Goal: Navigation & Orientation: Understand site structure

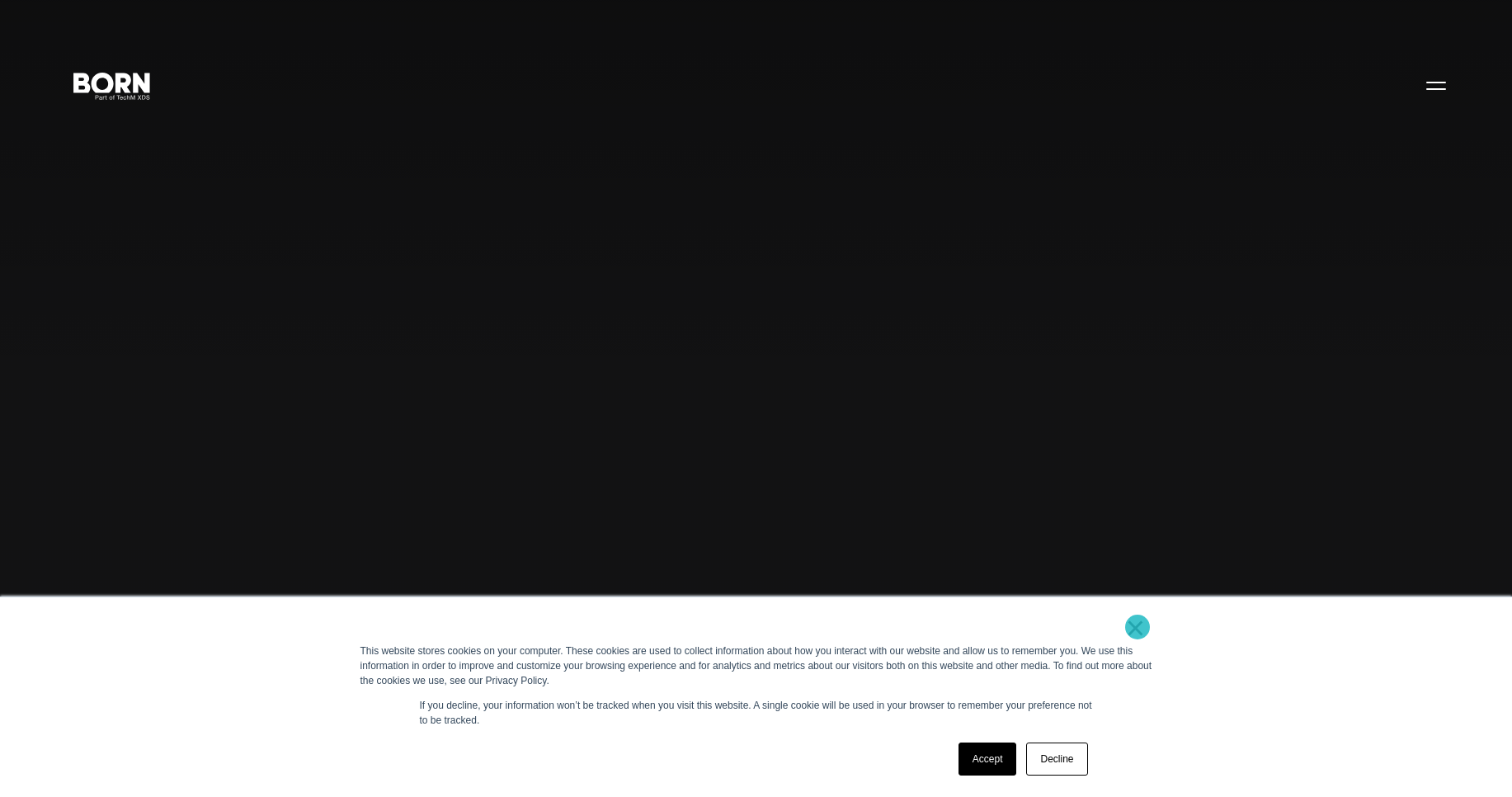
click at [1138, 627] on link "×" at bounding box center [1136, 628] width 20 height 14
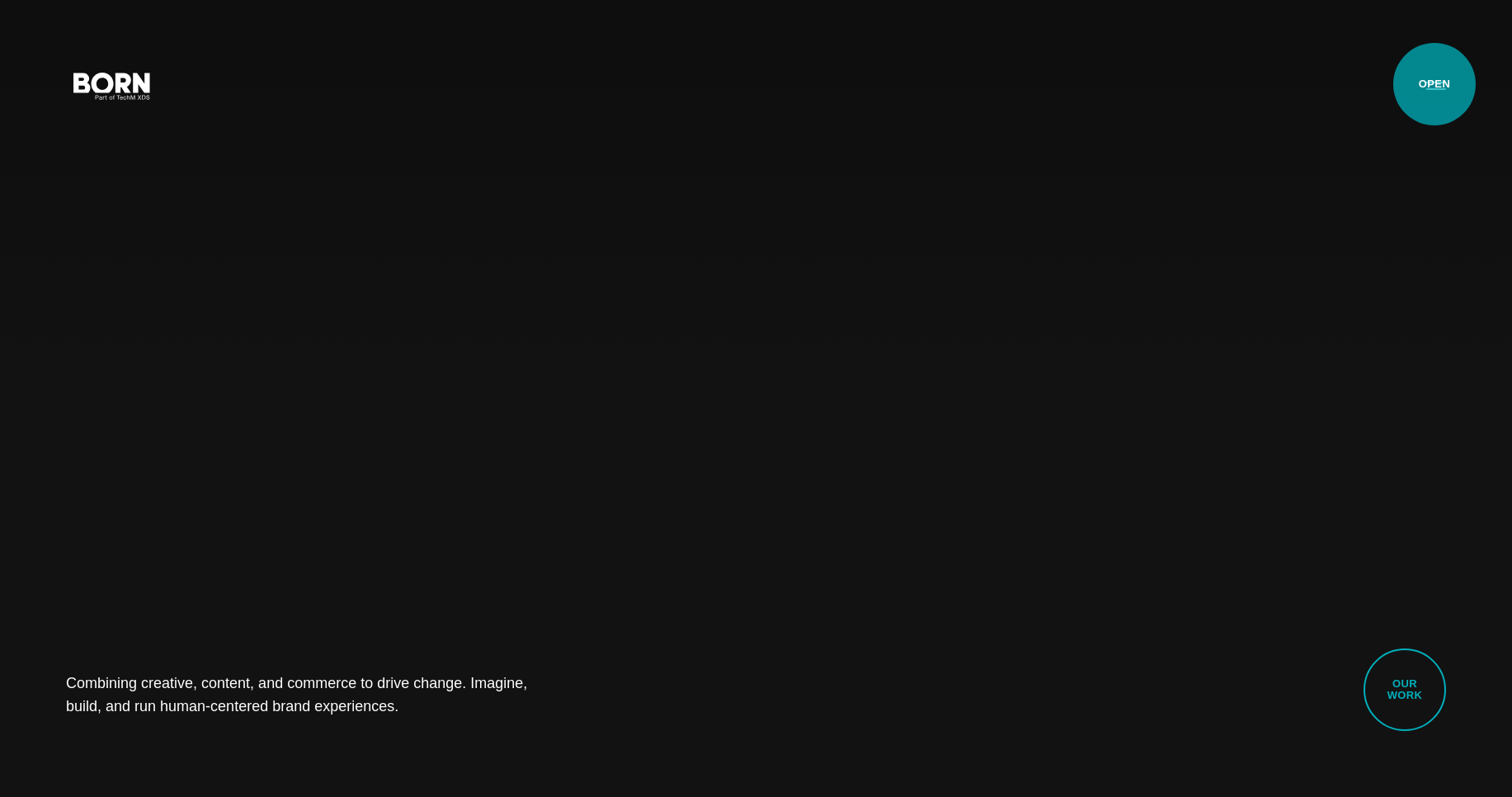
click at [1434, 84] on button "Primary Menu" at bounding box center [1436, 85] width 40 height 34
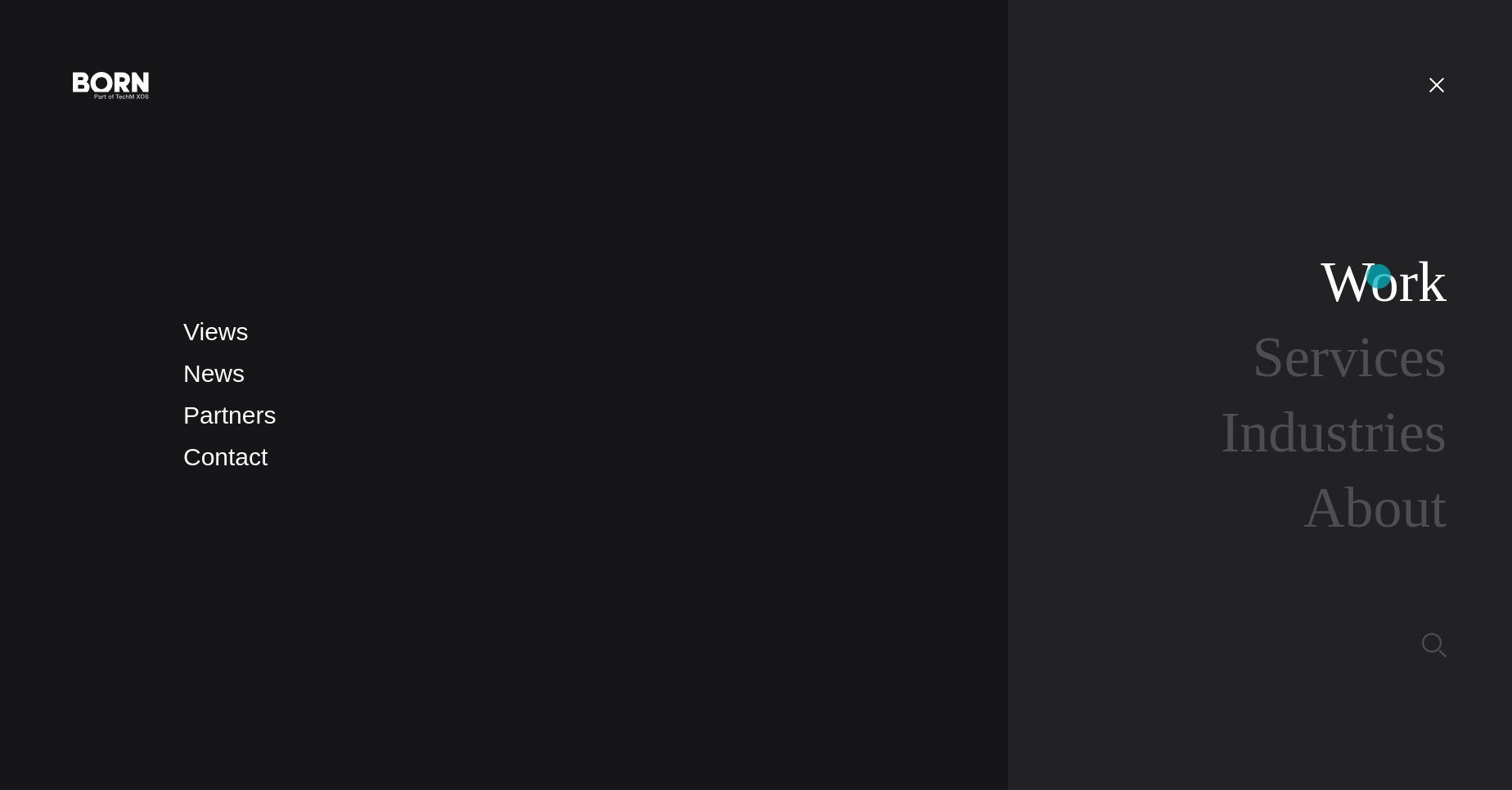
click at [1379, 276] on link "Work" at bounding box center [1383, 282] width 126 height 63
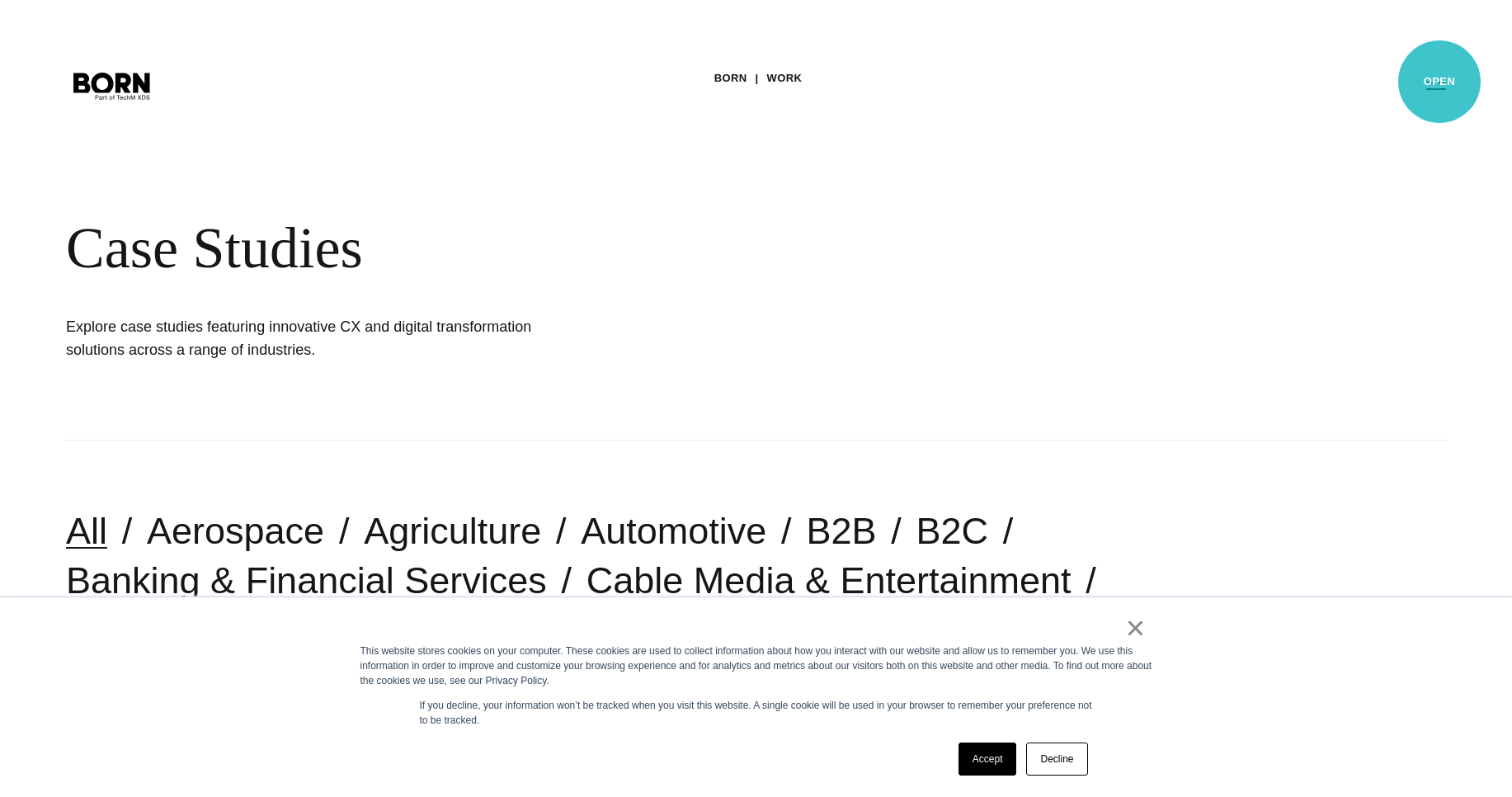
click at [1439, 82] on button "Primary Menu" at bounding box center [1436, 85] width 40 height 34
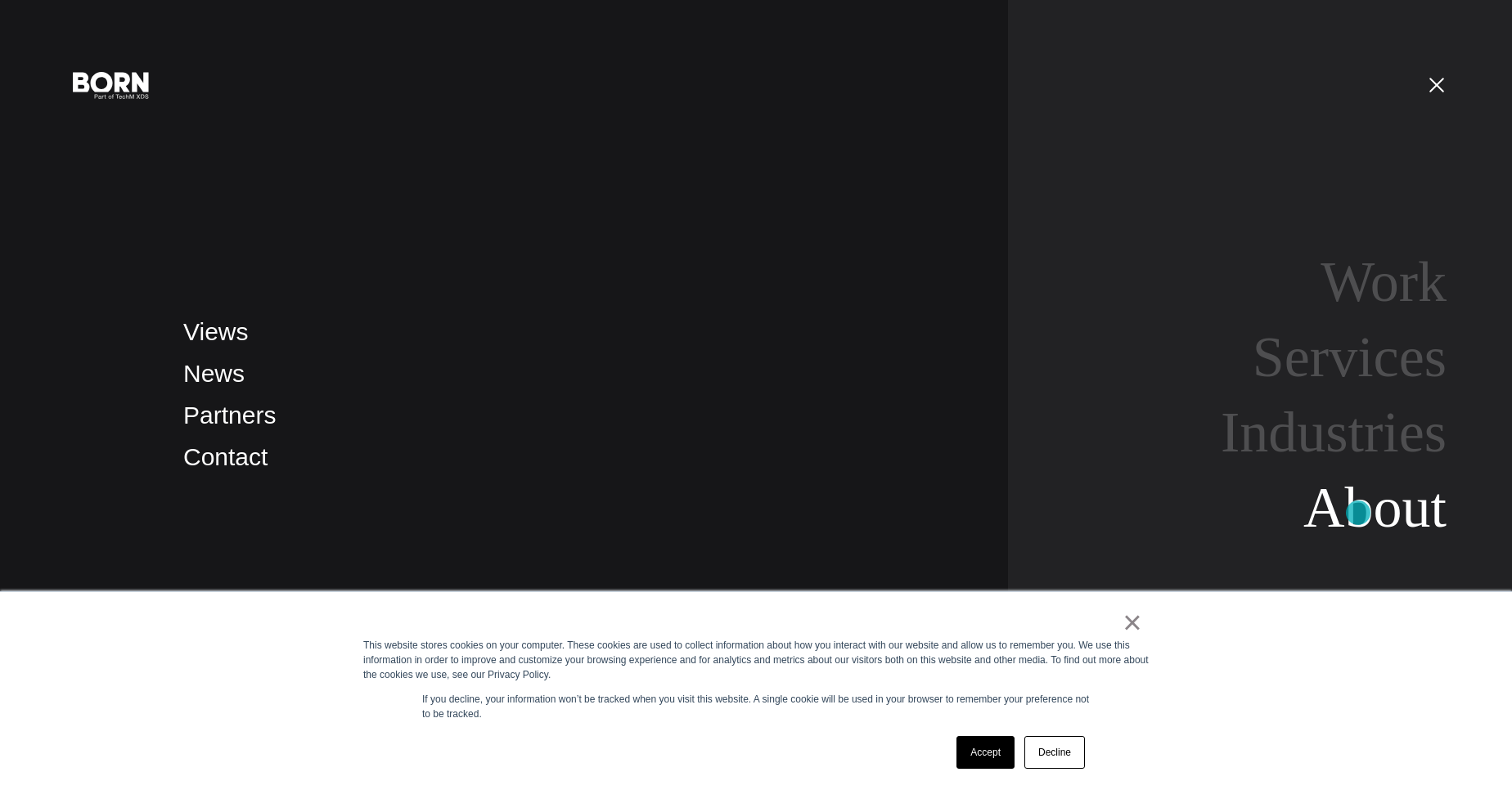
click at [1358, 513] on link "About" at bounding box center [1374, 507] width 143 height 63
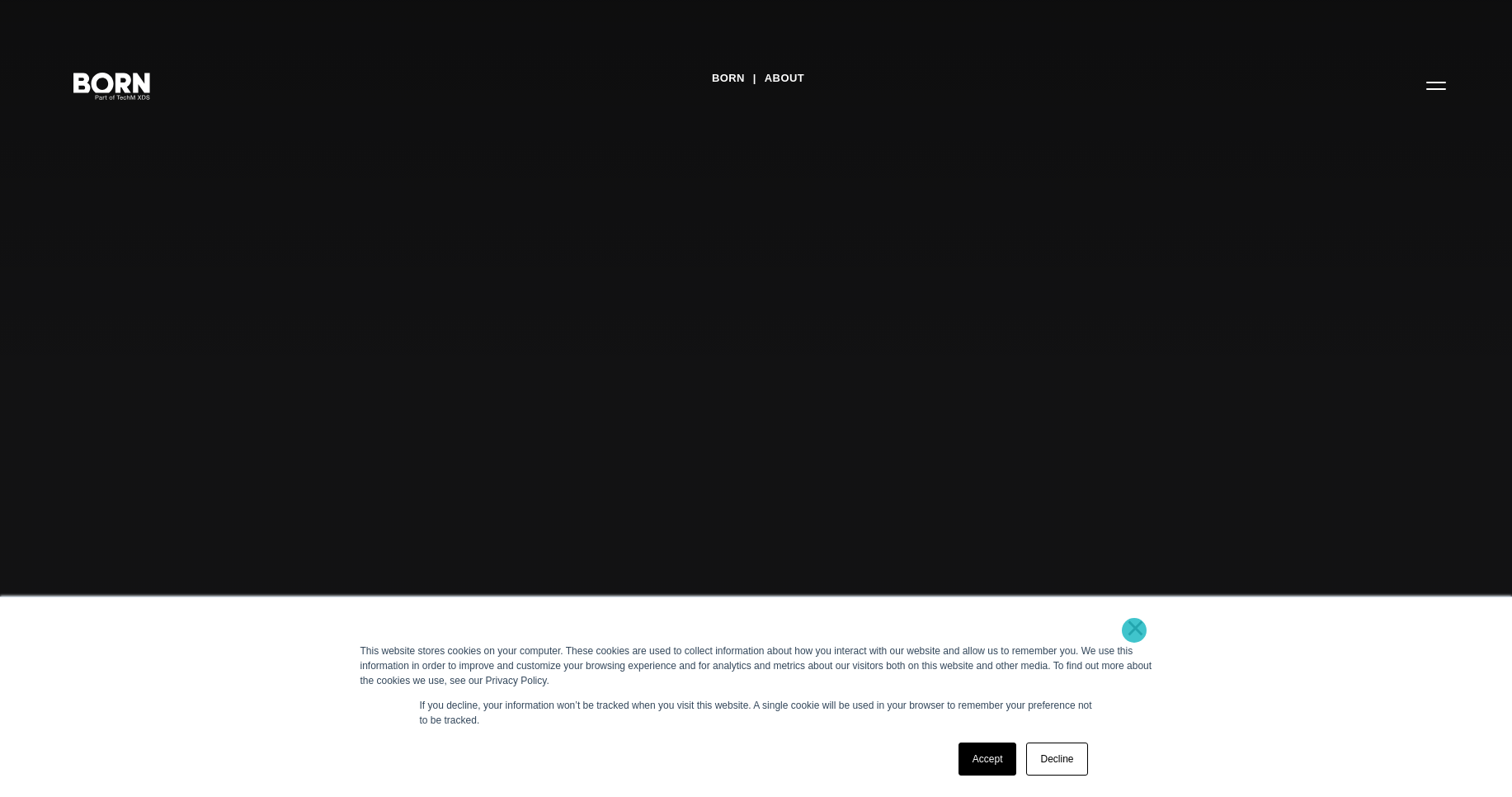
click at [1134, 630] on link "×" at bounding box center [1136, 628] width 20 height 14
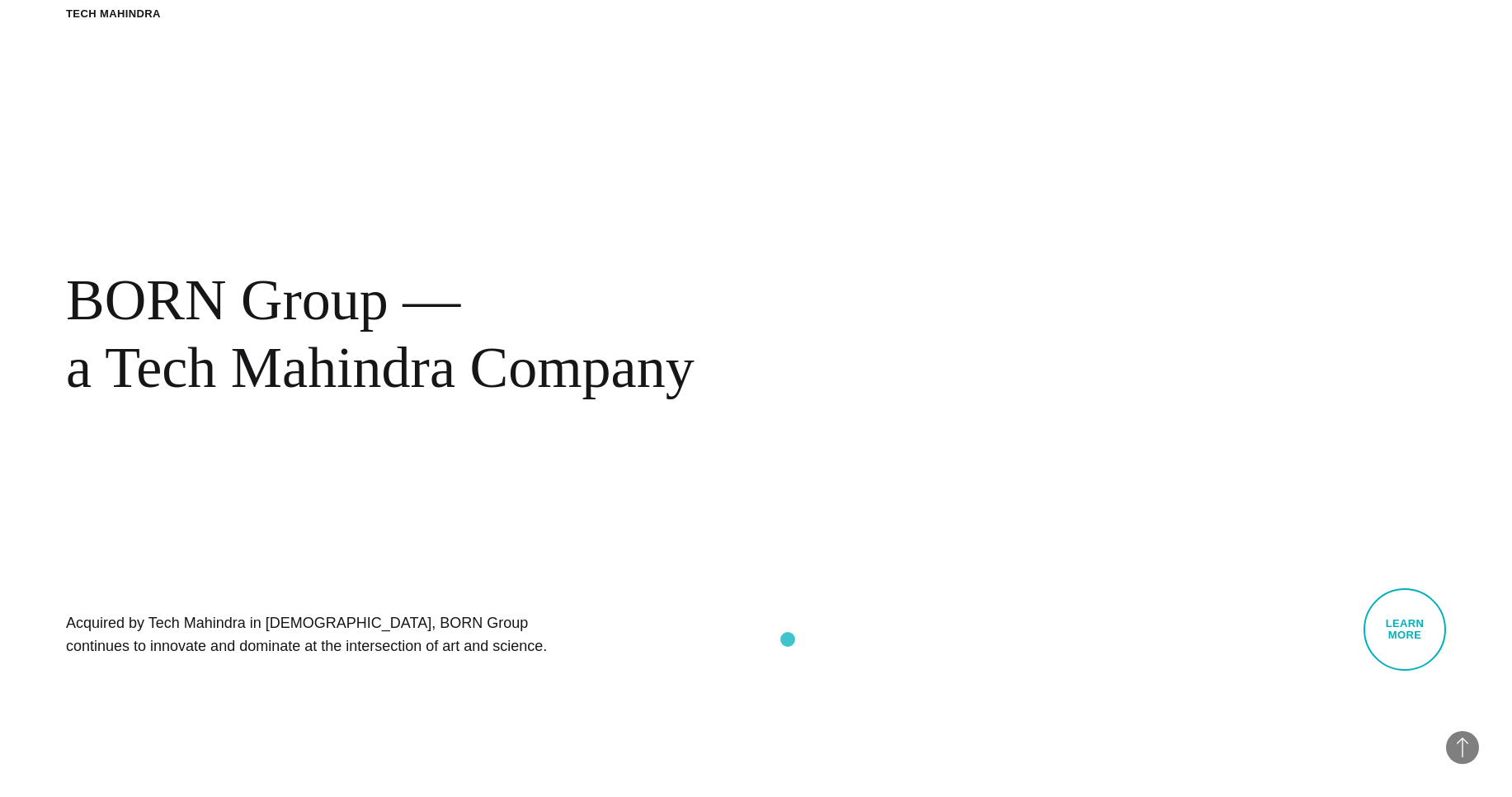
scroll to position [864, 0]
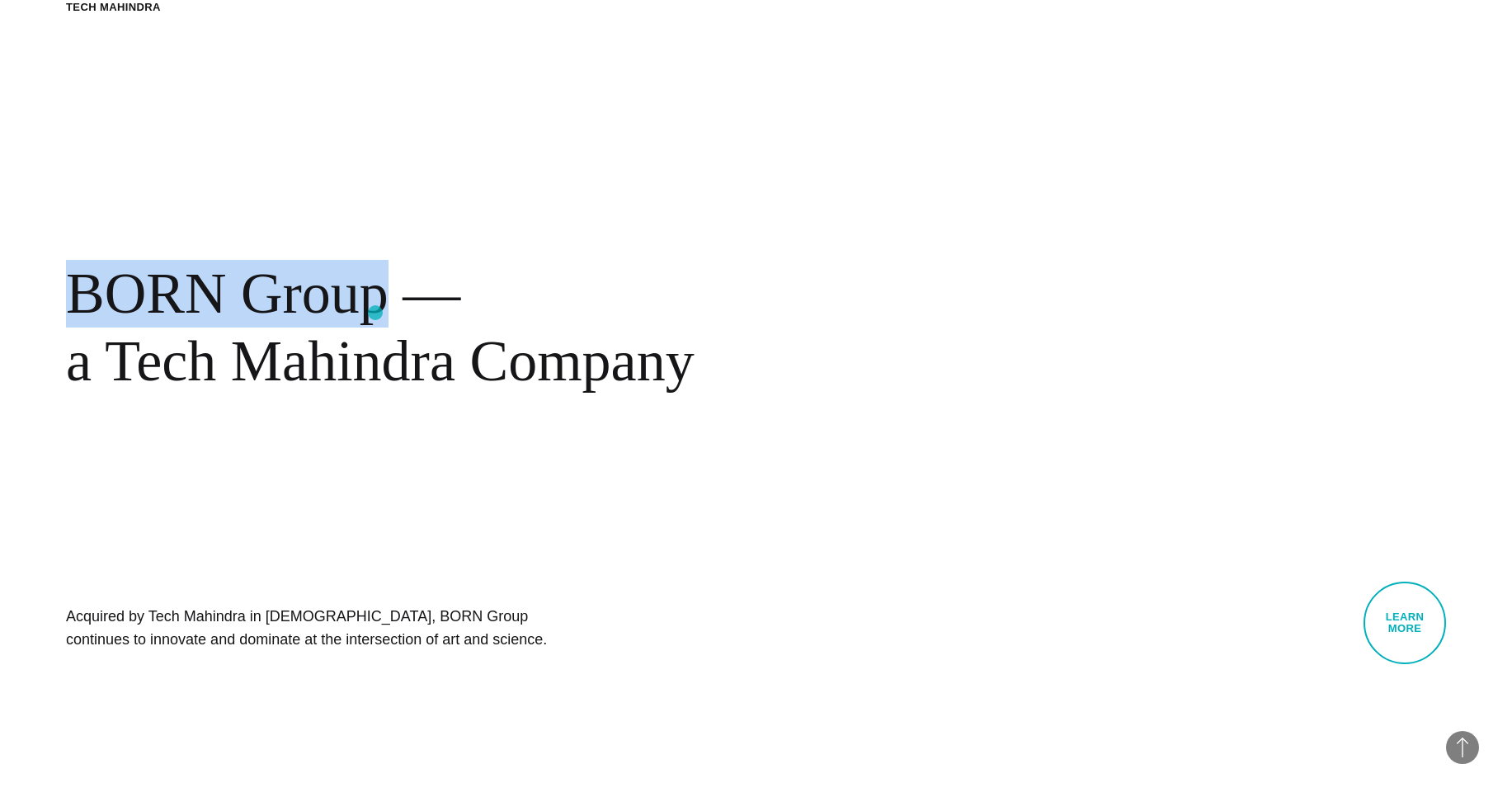
drag, startPoint x: 69, startPoint y: 289, endPoint x: 375, endPoint y: 313, distance: 306.9
click at [375, 313] on div "BORN Group — a Tech Mahindra Company" at bounding box center [536, 326] width 940 height 134
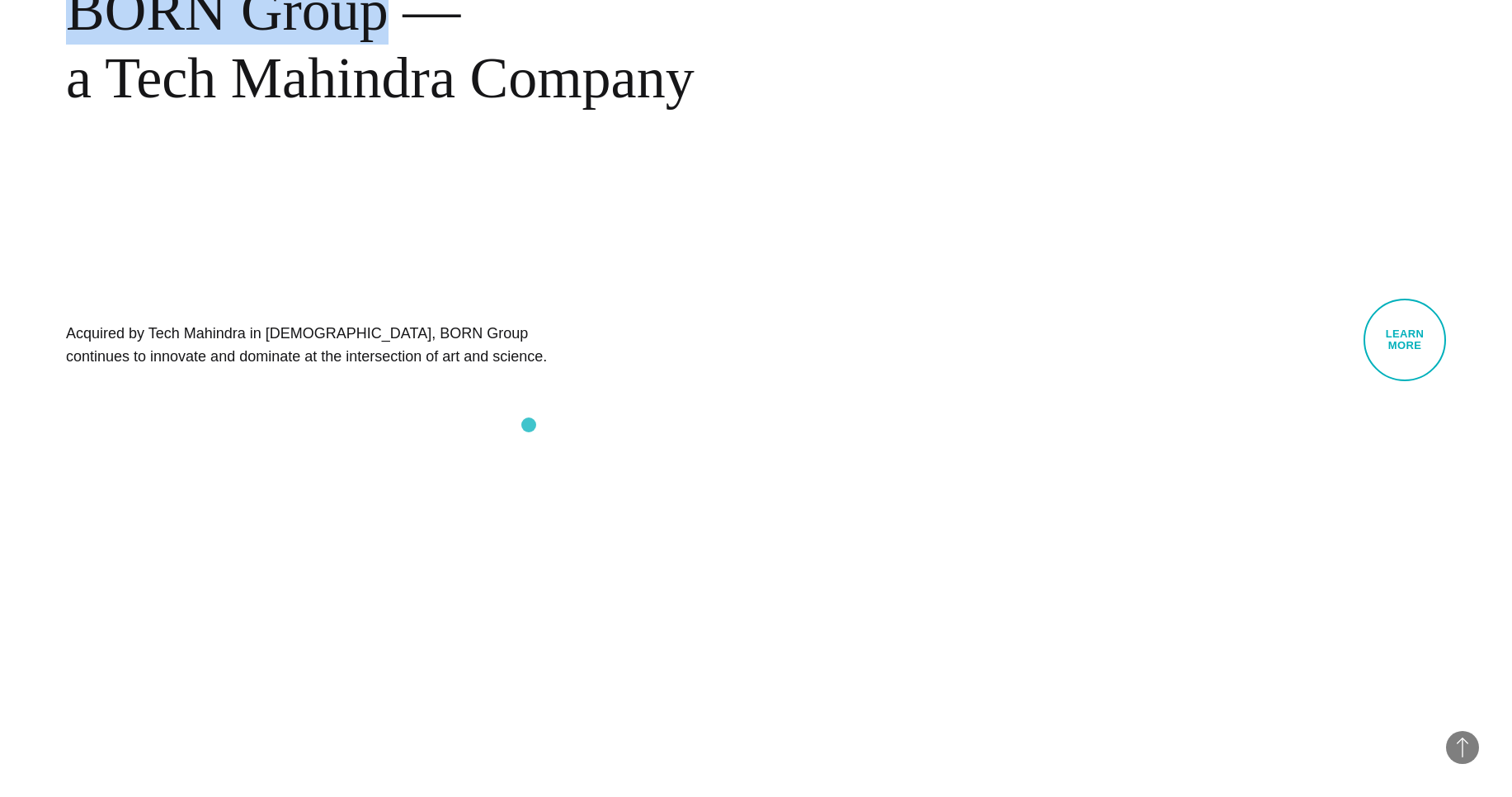
scroll to position [769, 0]
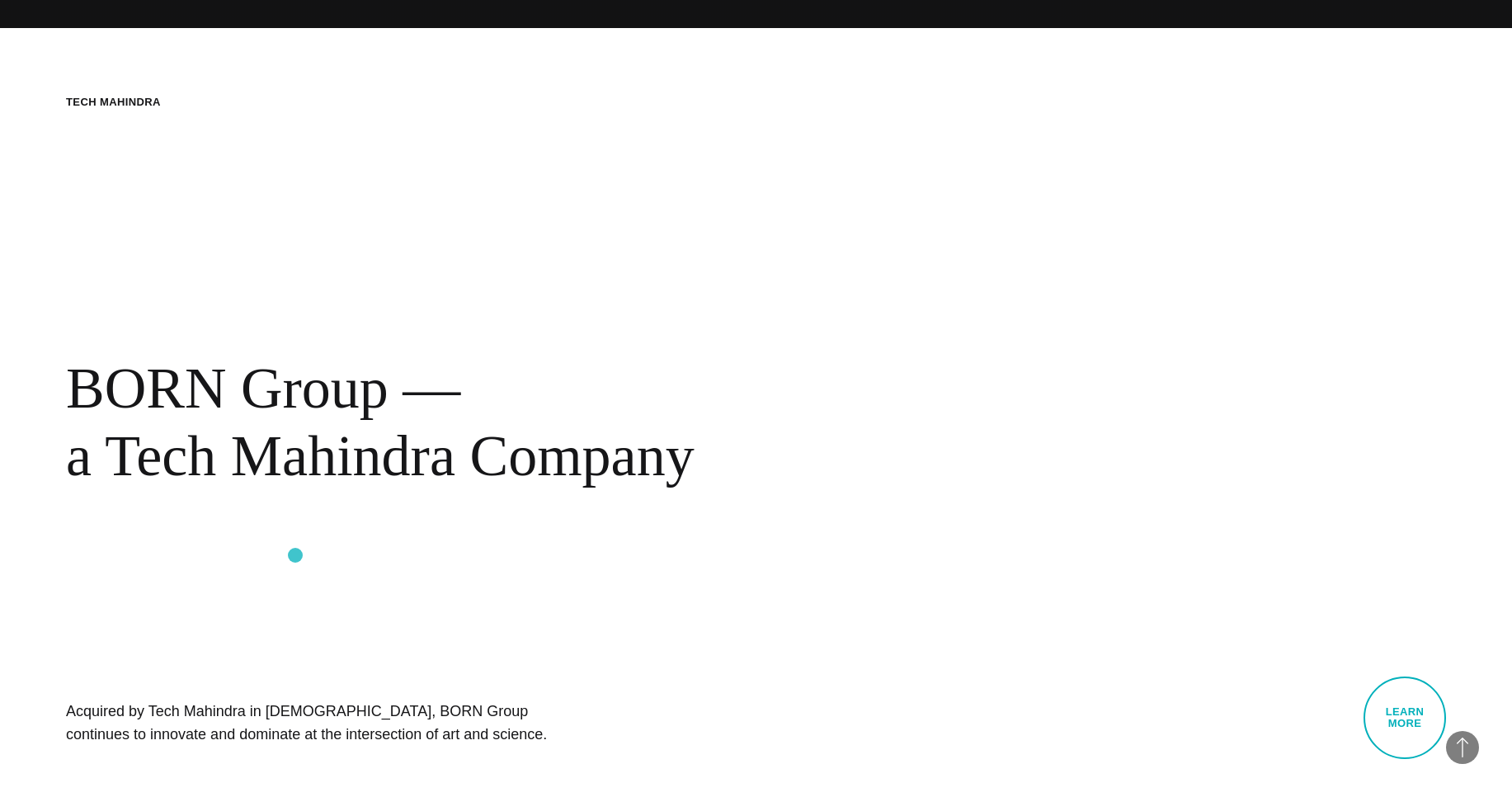
click at [296, 555] on div "BORN About Tech Mahindra BORN Group — a Tech Mahindra Company Acquired by Tech …" at bounding box center [756, 426] width 1512 height 797
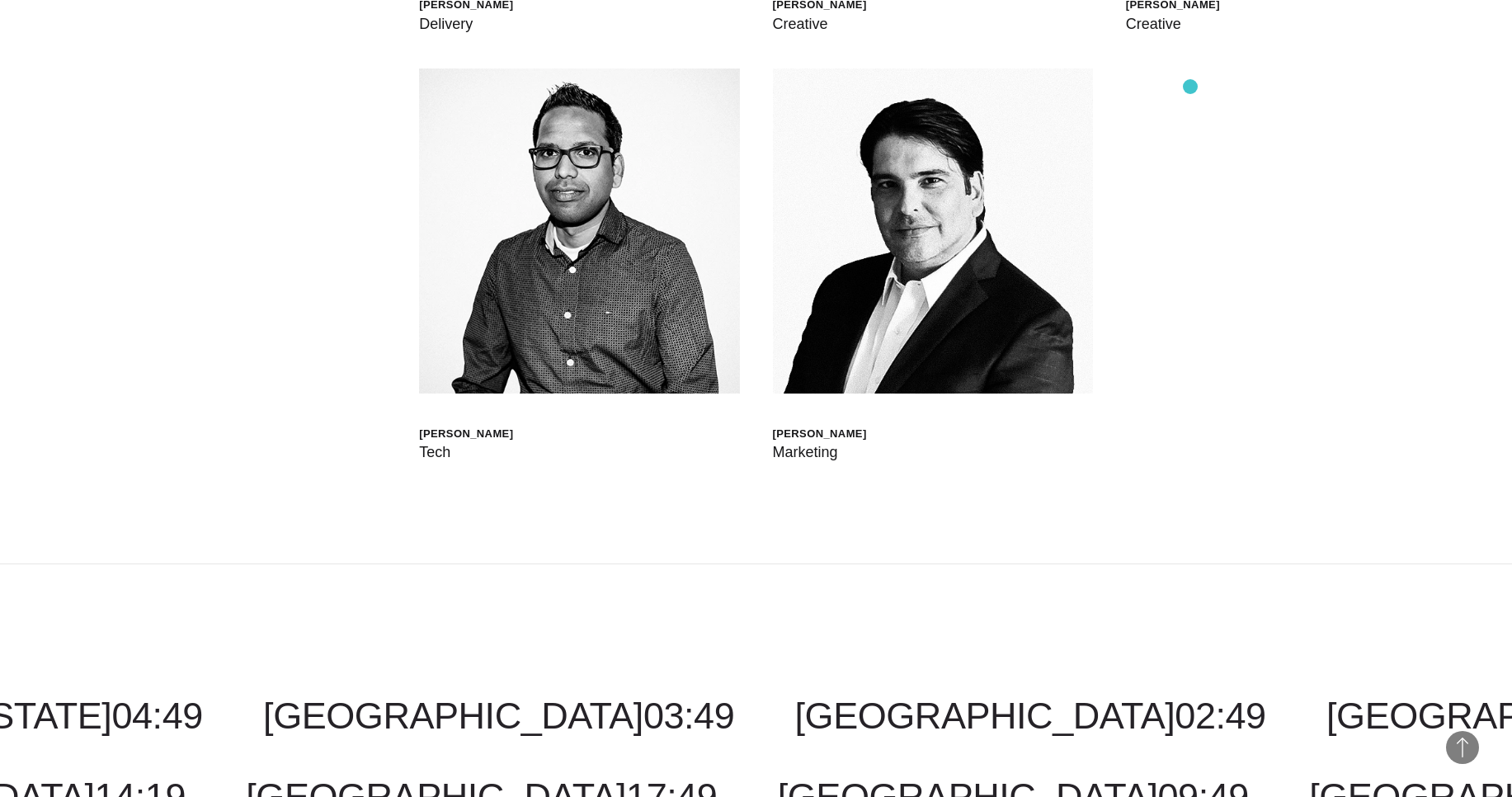
scroll to position [6365, 0]
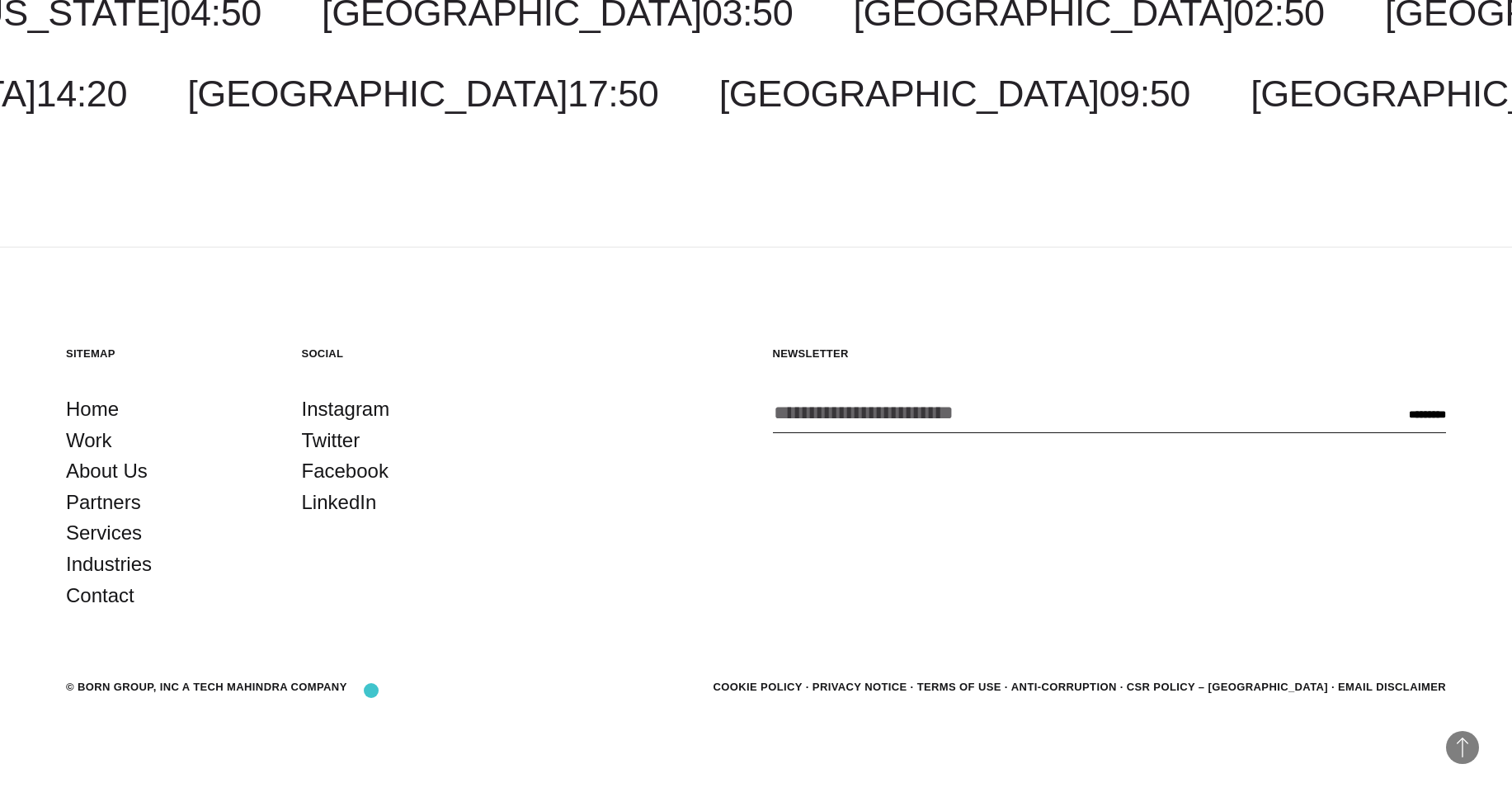
drag, startPoint x: 186, startPoint y: 687, endPoint x: 371, endPoint y: 691, distance: 185.0
click at [371, 691] on section "© BORN GROUP, INC A Tech Mahindra Company Cookie Policy Privacy Notice Terms of…" at bounding box center [756, 687] width 1380 height 22
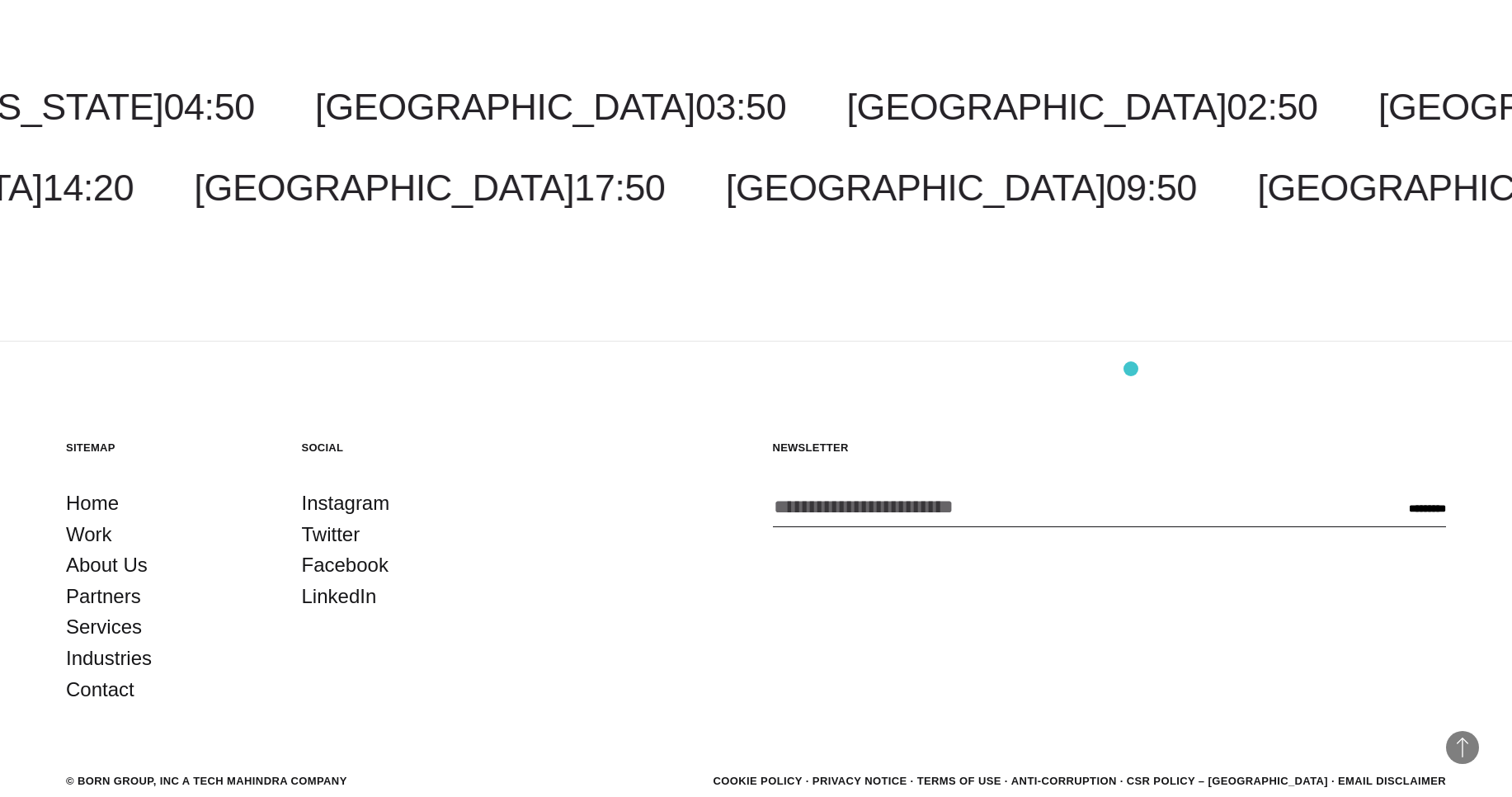
scroll to position [6286, 0]
